Goal: Find specific page/section: Find specific page/section

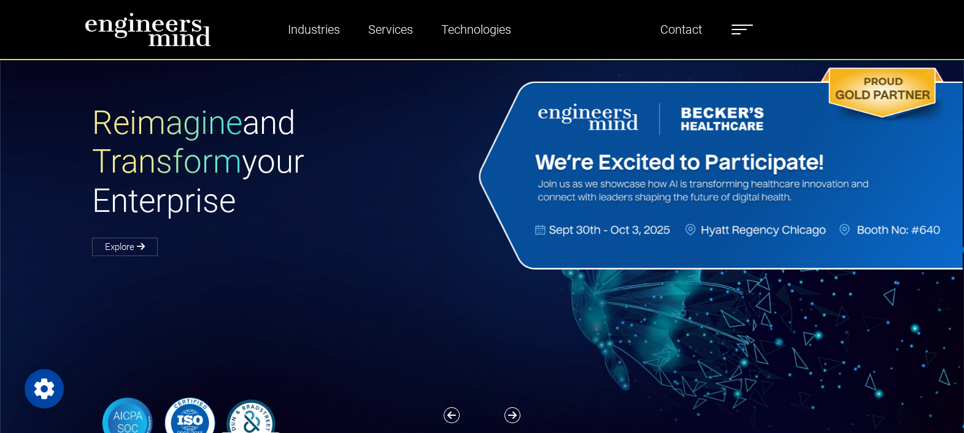
scroll to position [507, 0]
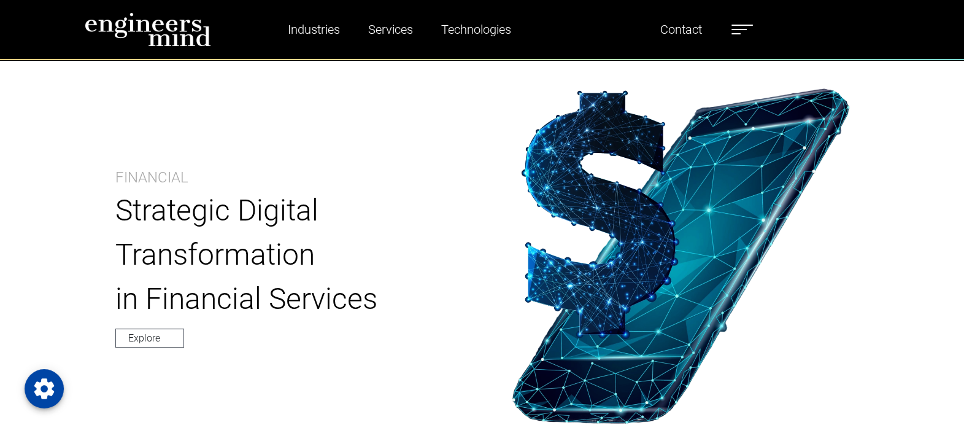
click at [746, 25] on span at bounding box center [742, 25] width 21 height 1
